Goal: Task Accomplishment & Management: Manage account settings

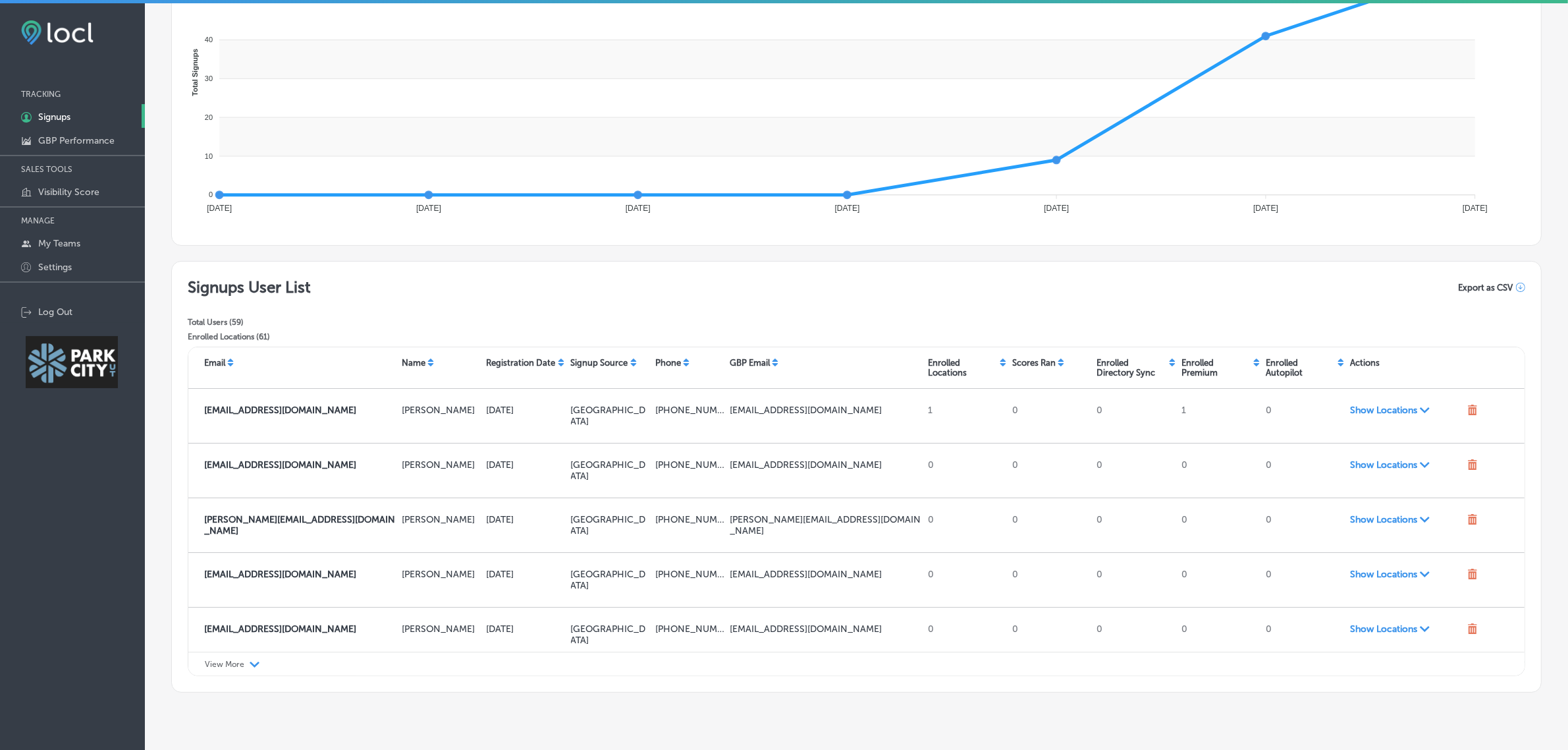
scroll to position [700, 0]
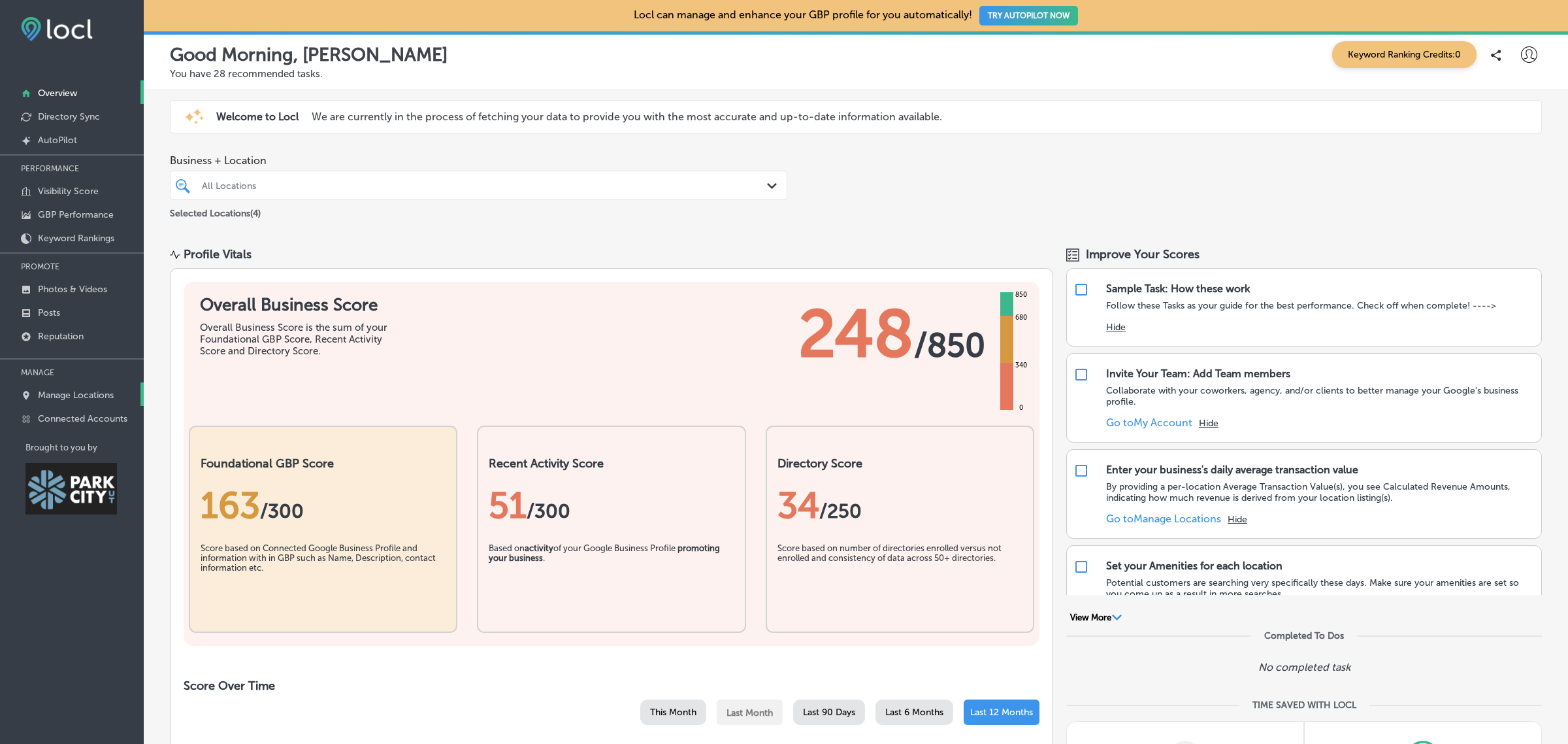
click at [81, 399] on p "Manage Locations" at bounding box center [76, 395] width 76 height 11
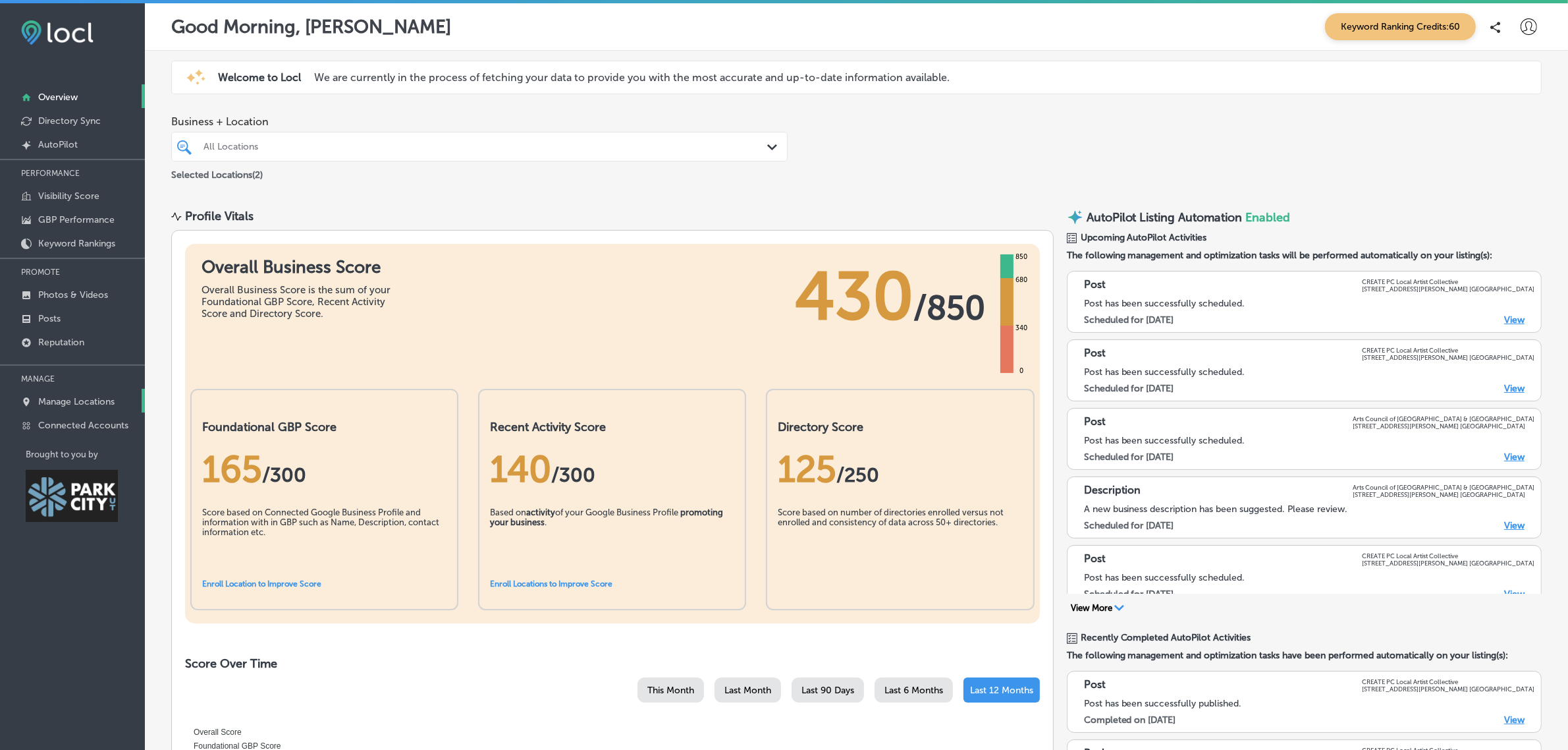
click at [51, 406] on p "Manage Locations" at bounding box center [76, 401] width 76 height 11
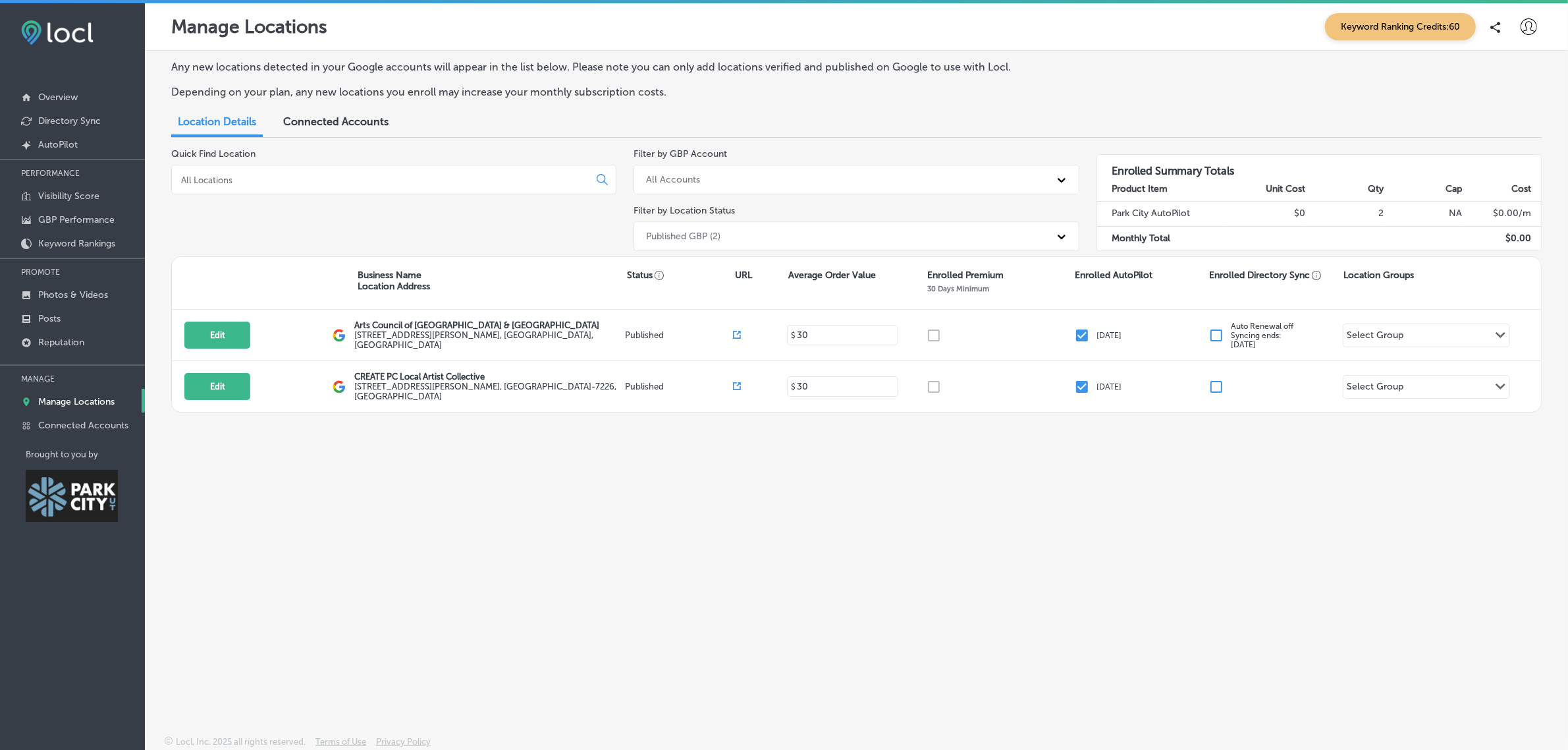
click at [700, 228] on div "Published GBP (2)" at bounding box center [844, 236] width 410 height 21
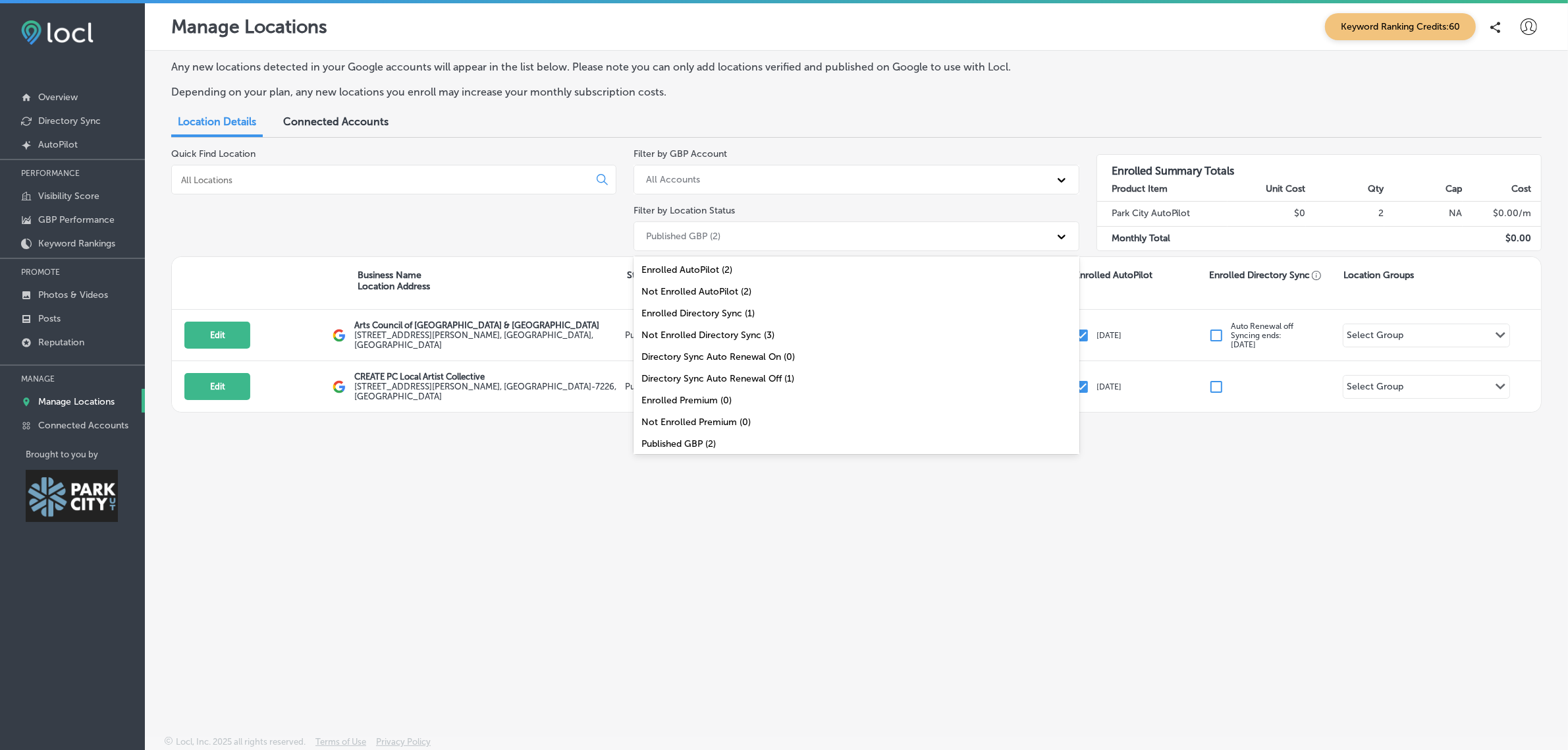
scroll to position [50, 0]
click at [728, 442] on div "All Locations (4)" at bounding box center [856, 440] width 445 height 21
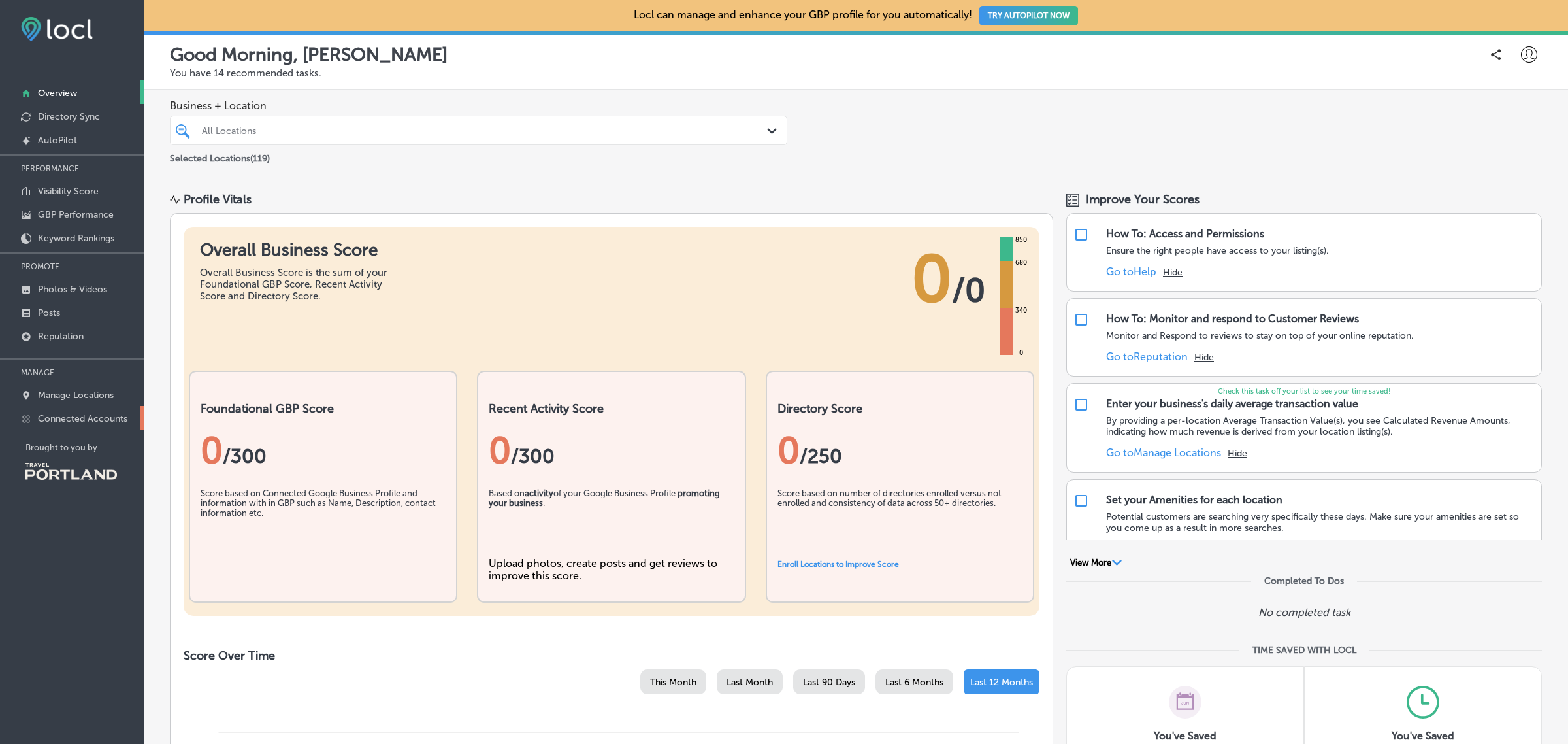
click at [92, 424] on p "Connected Accounts" at bounding box center [83, 418] width 90 height 11
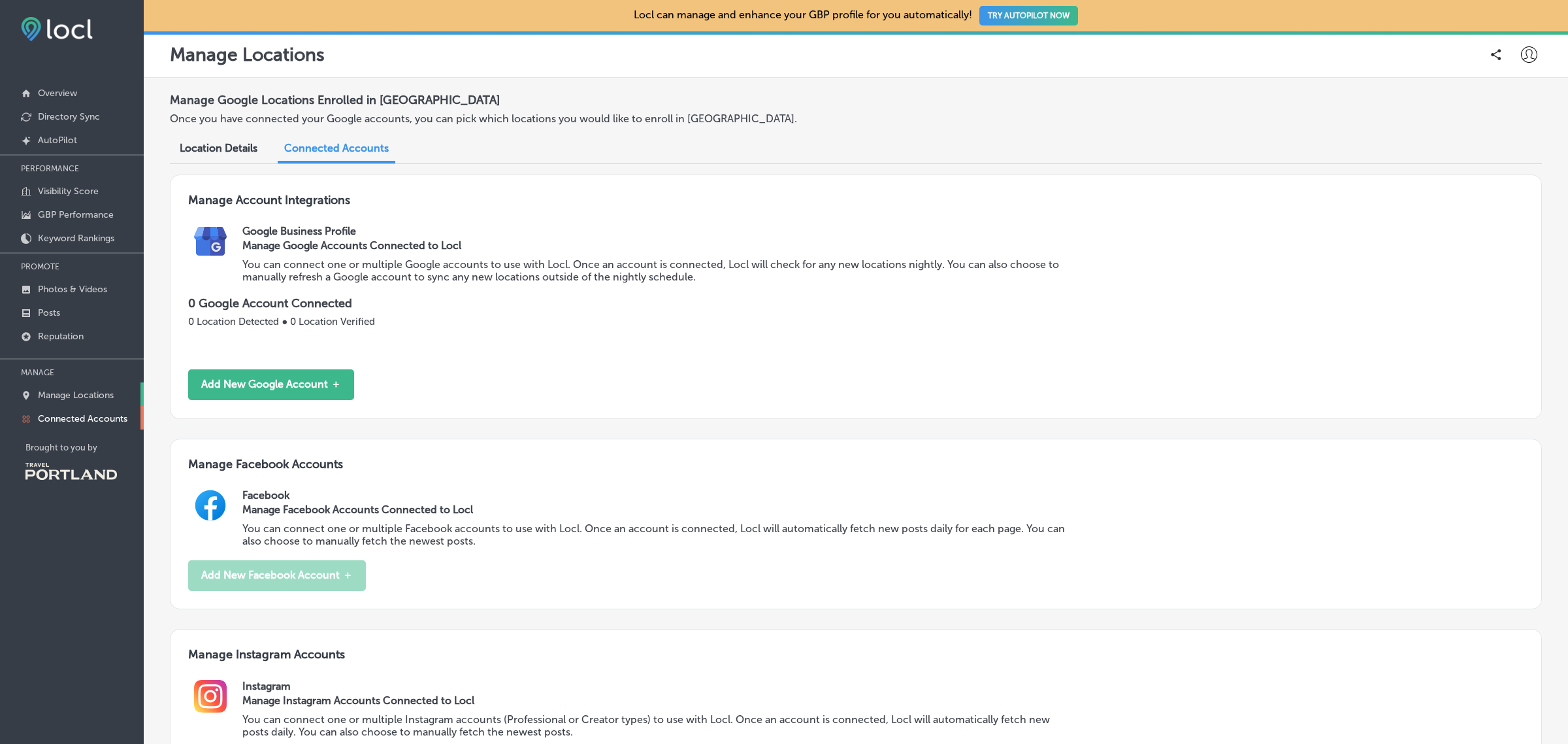
click at [86, 394] on p "Manage Locations" at bounding box center [76, 395] width 76 height 11
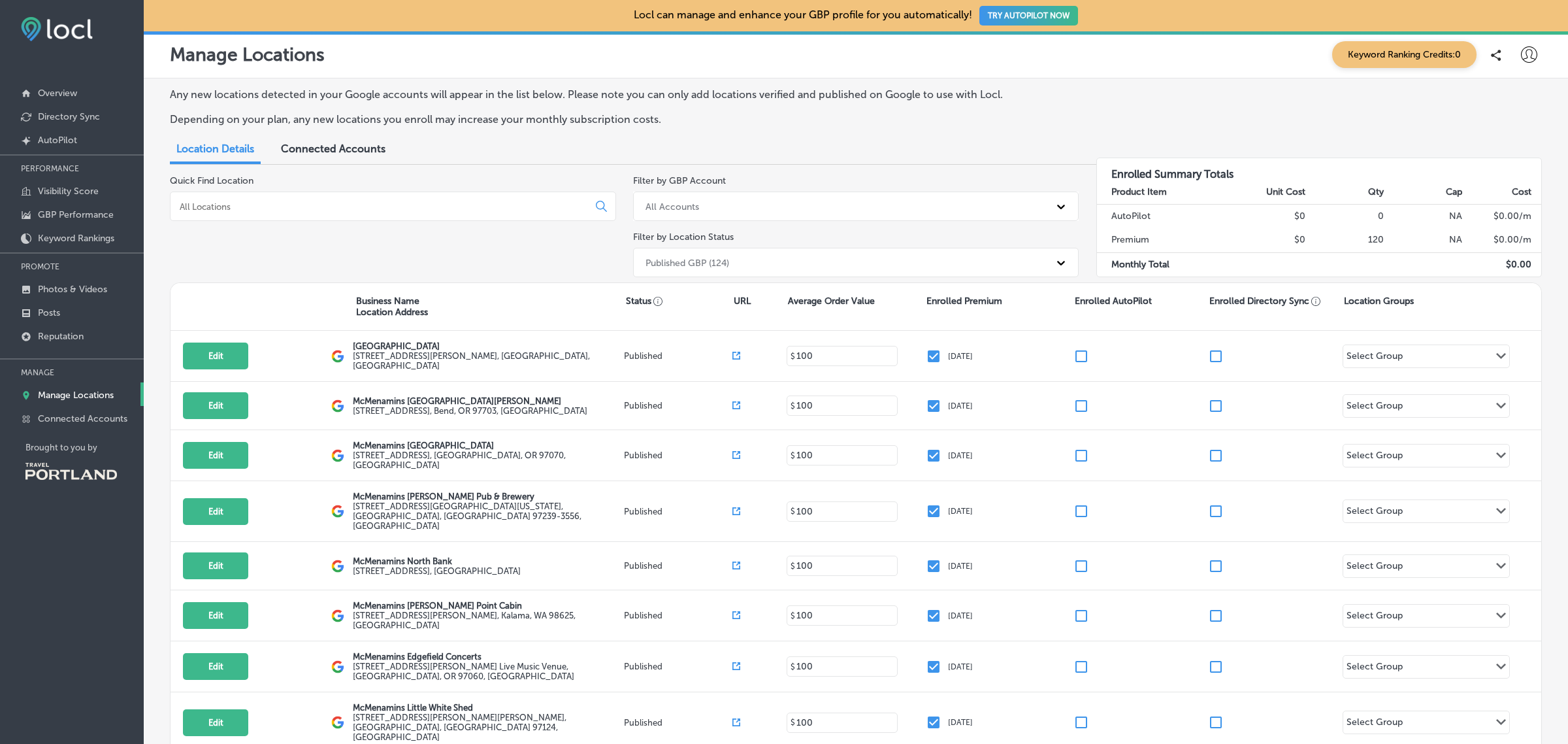
click at [1040, 259] on div "Published GBP (124)" at bounding box center [845, 262] width 411 height 21
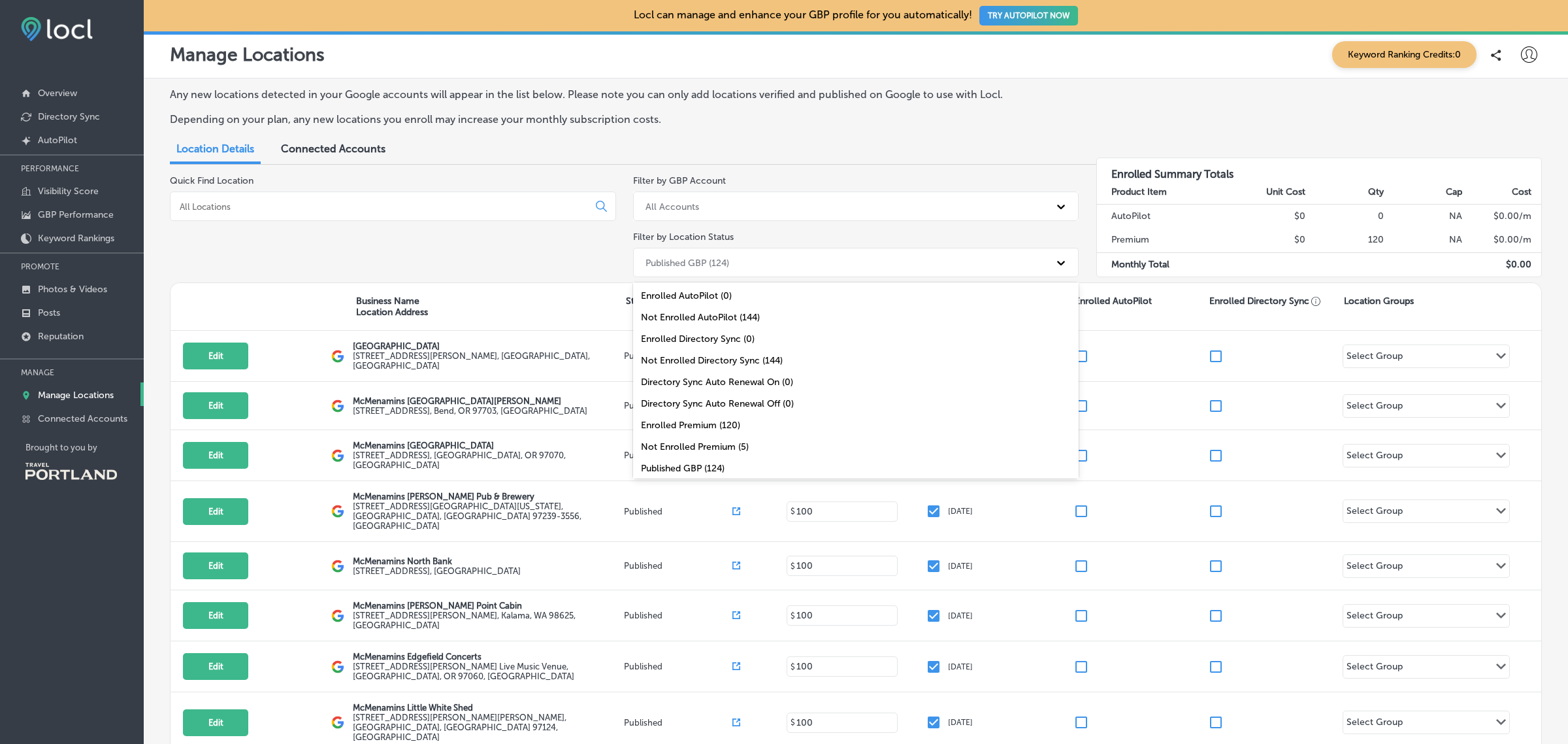
scroll to position [50, 0]
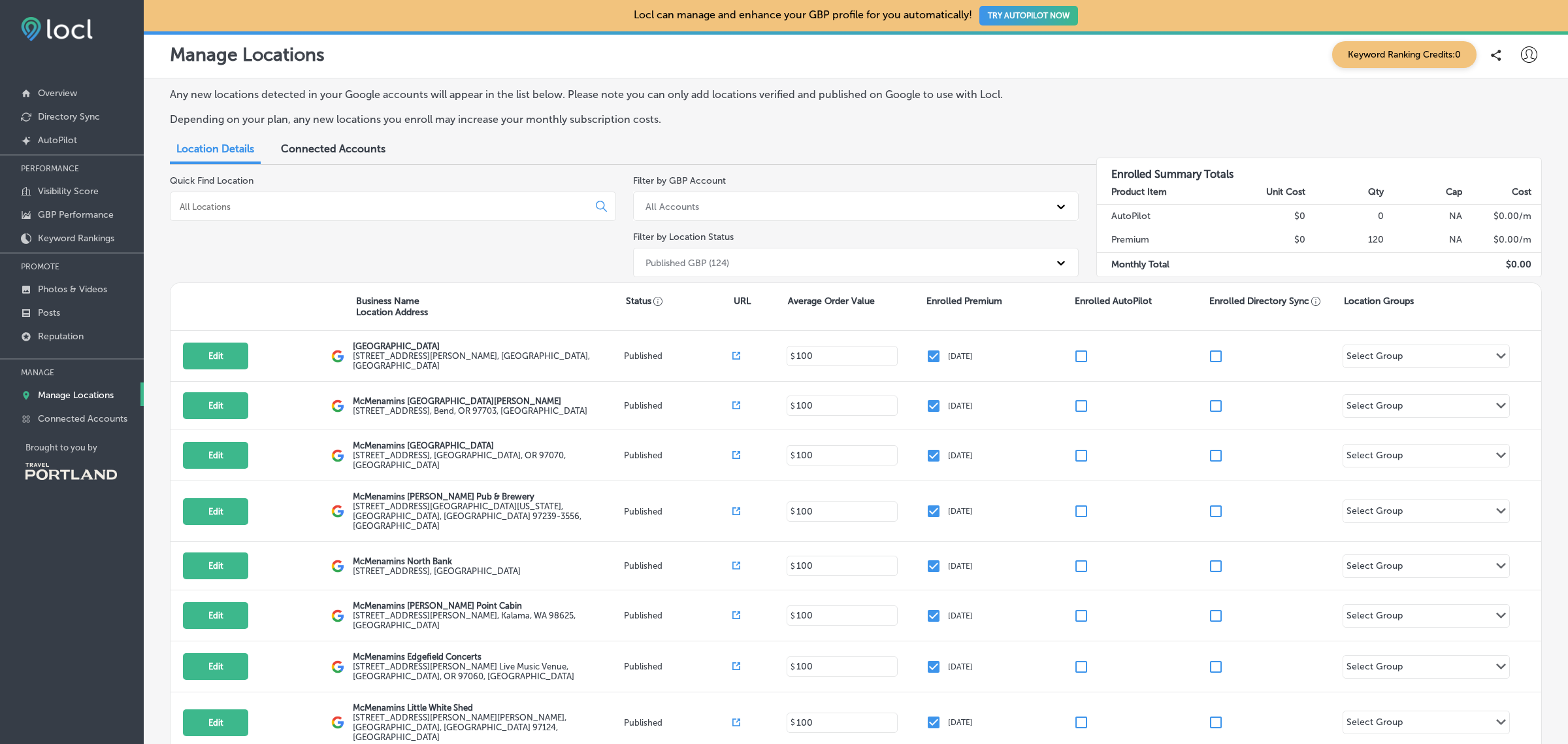
click at [533, 304] on div "Business Name Location Address" at bounding box center [491, 307] width 270 height 22
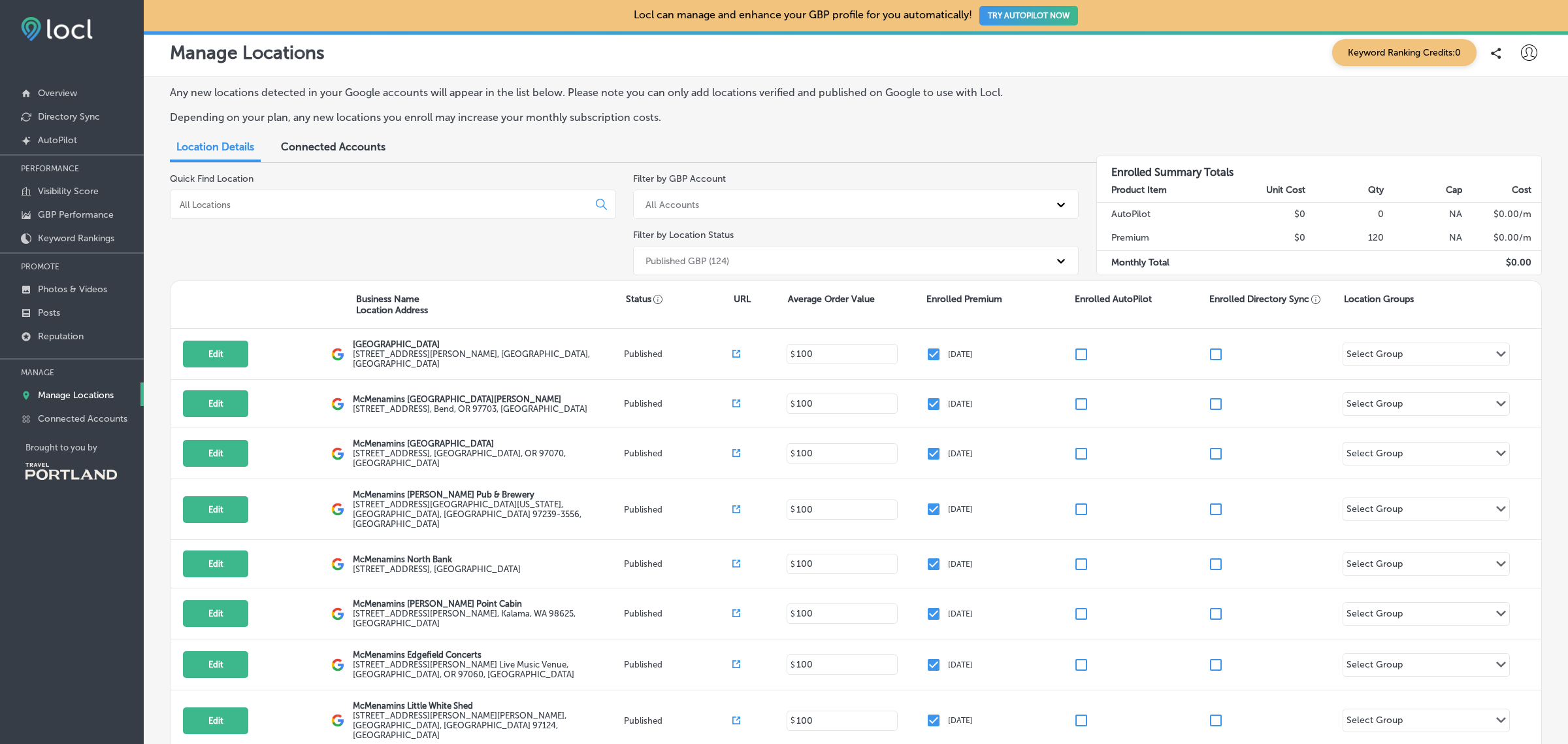
scroll to position [1, 0]
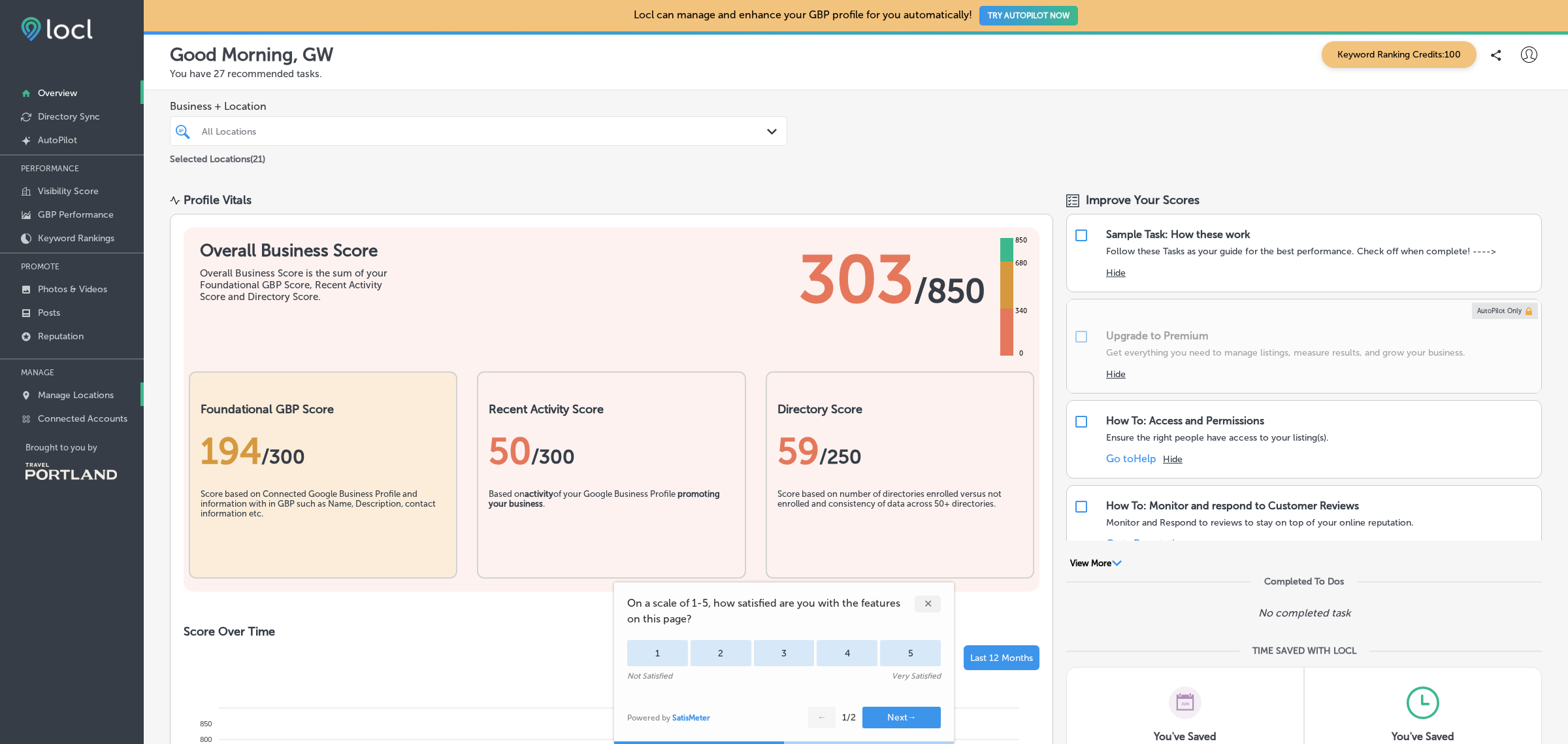
click at [89, 399] on p "Manage Locations" at bounding box center [76, 395] width 76 height 11
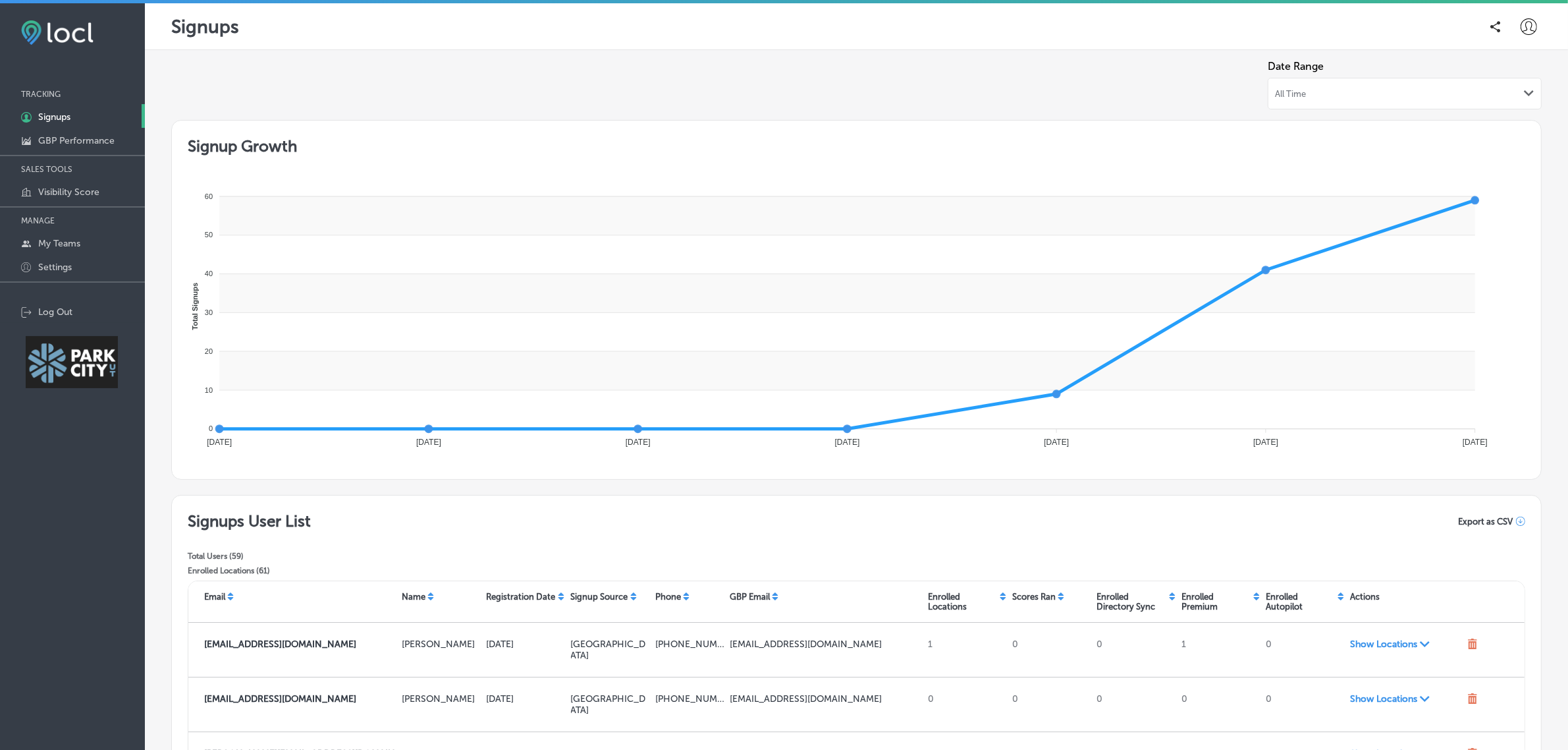
scroll to position [700, 0]
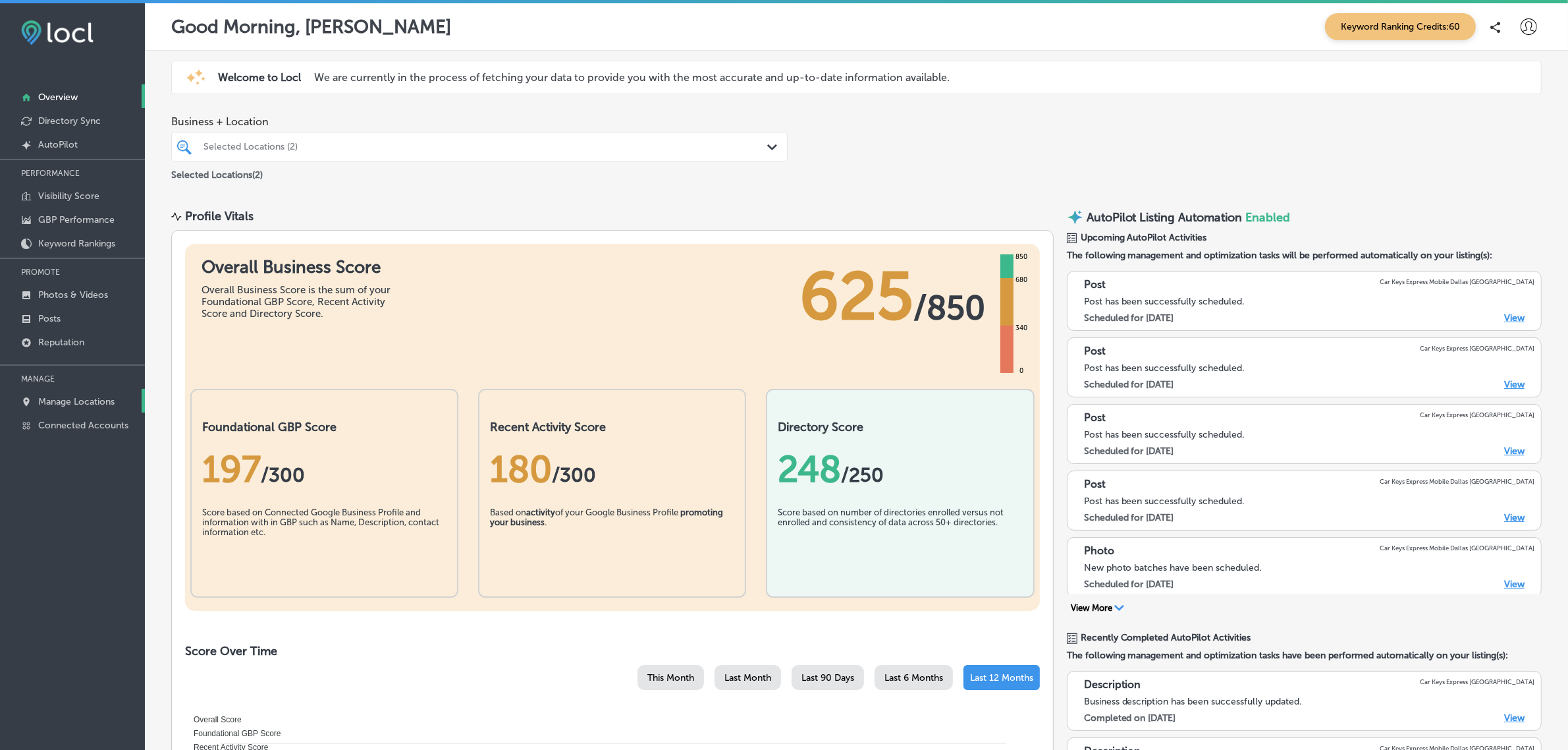
click at [64, 403] on p "Manage Locations" at bounding box center [76, 401] width 76 height 11
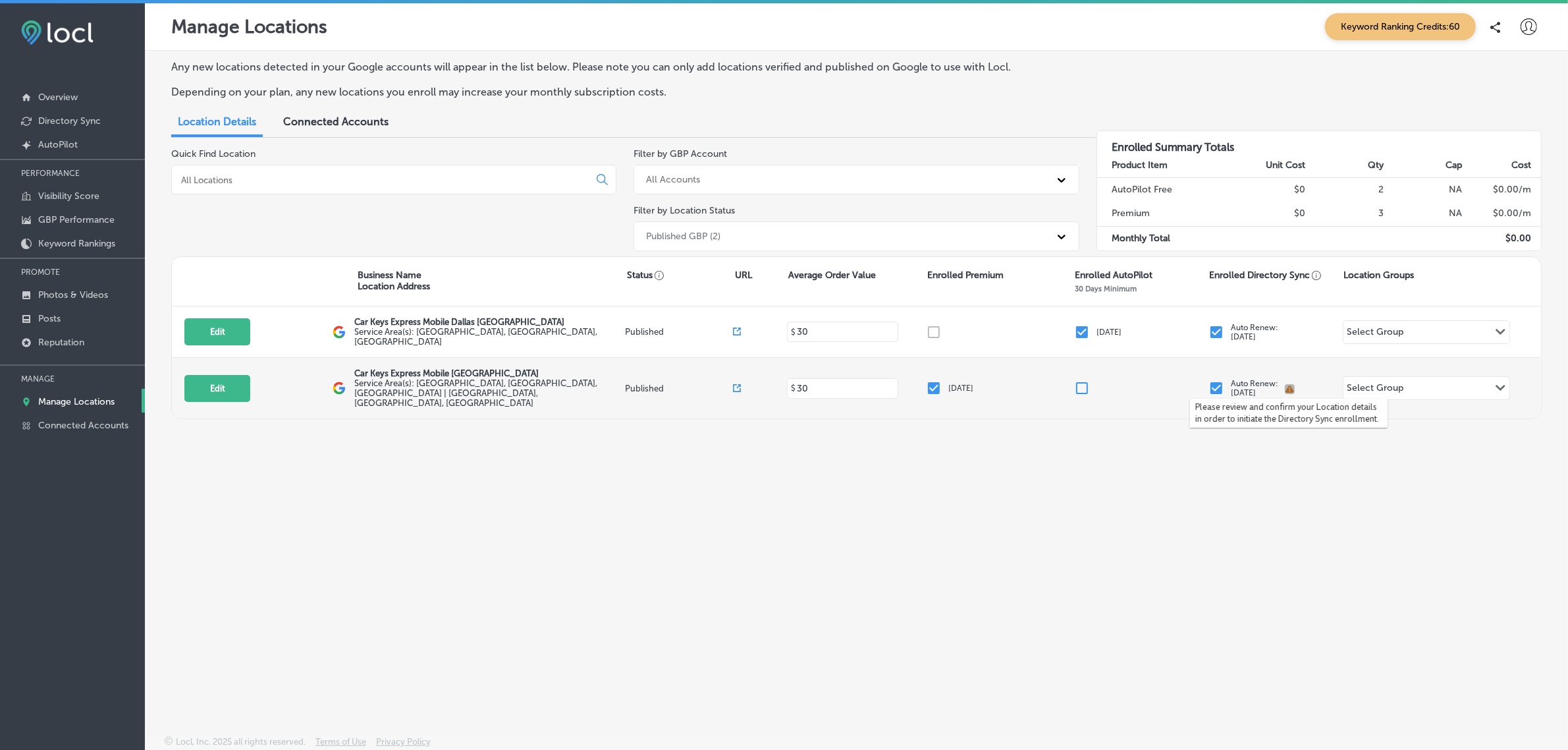
click at [1285, 384] on icon "button" at bounding box center [1289, 388] width 10 height 10
click at [1291, 386] on icon "button" at bounding box center [1289, 390] width 8 height 7
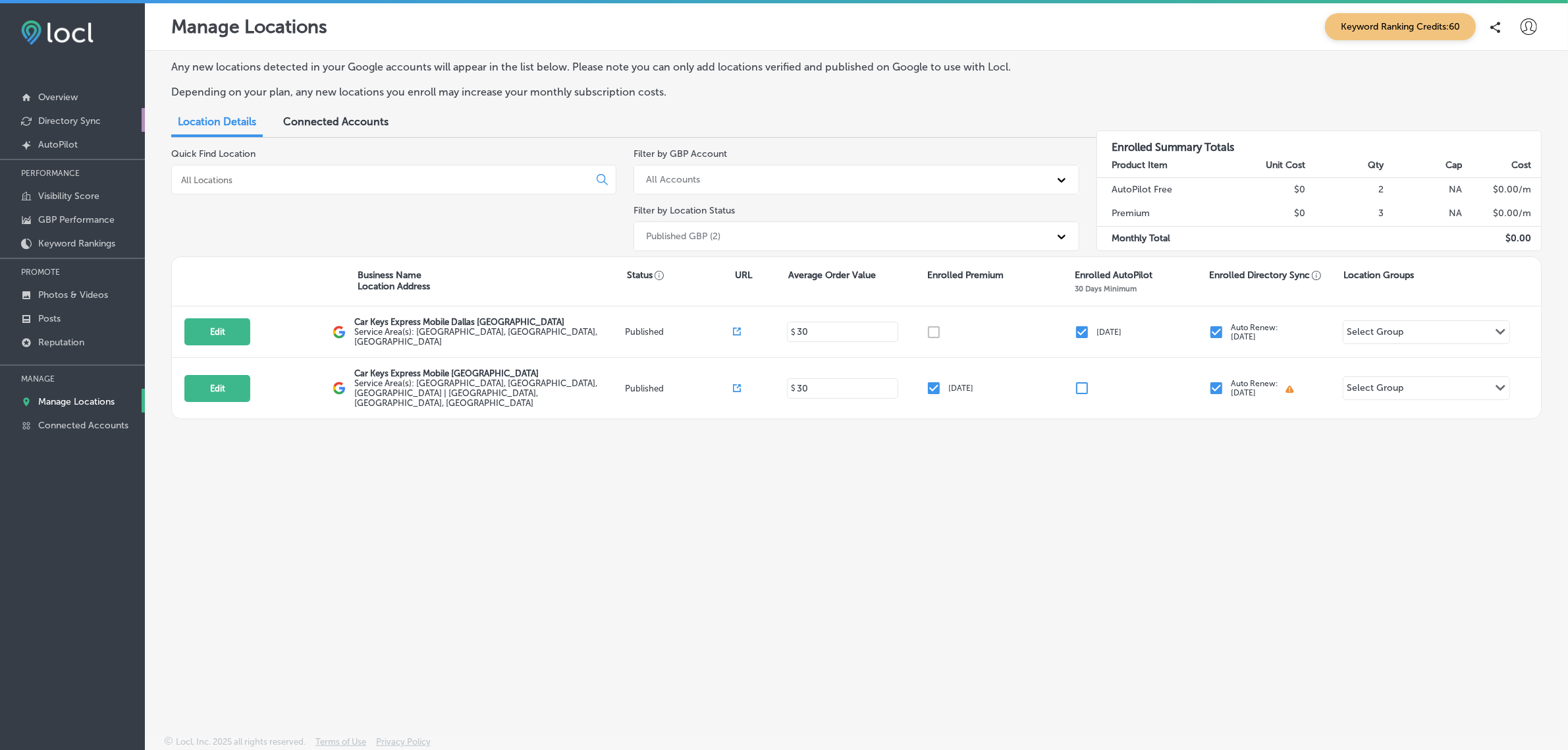
click at [67, 123] on p "Directory Sync" at bounding box center [69, 121] width 63 height 11
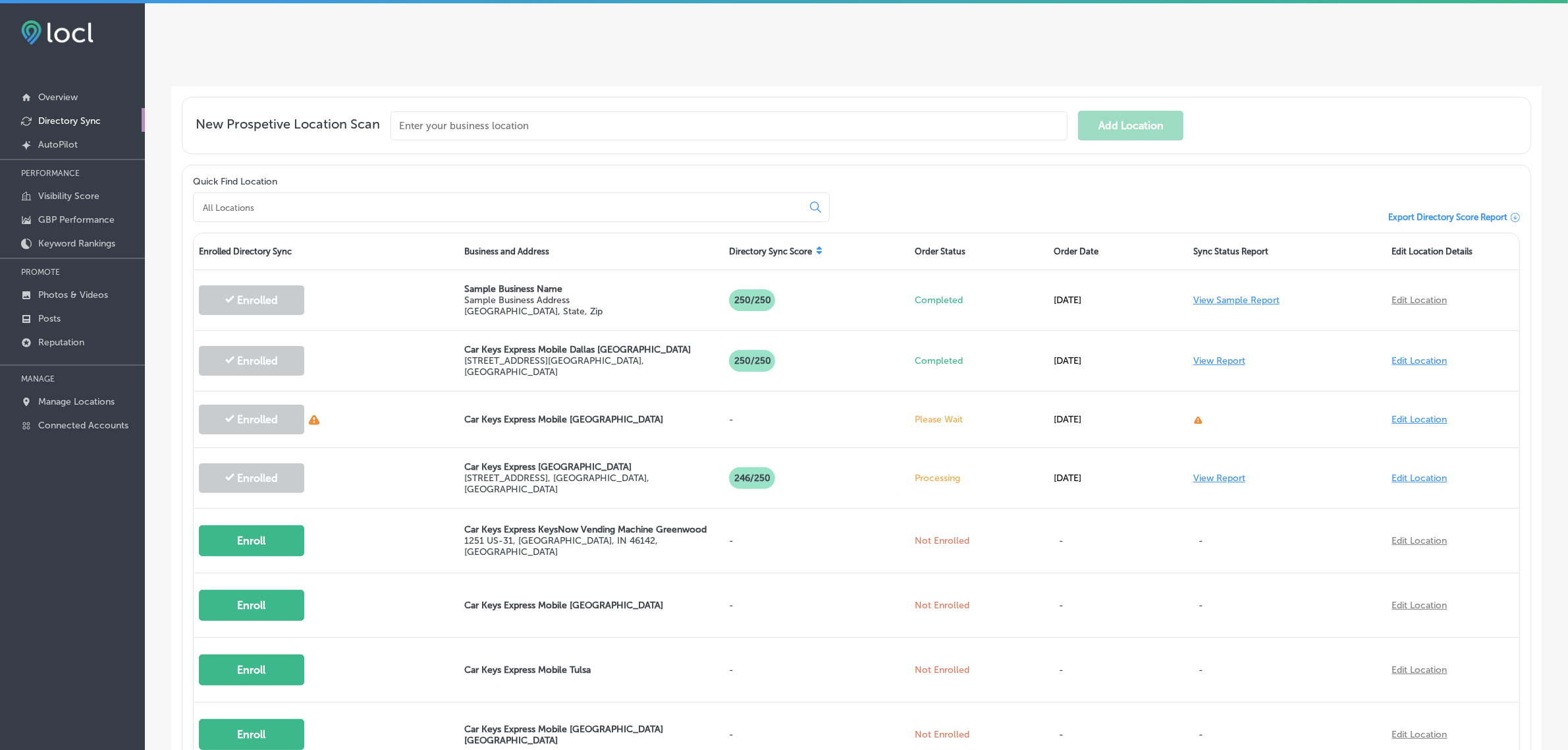
scroll to position [324, 0]
